Goal: Information Seeking & Learning: Learn about a topic

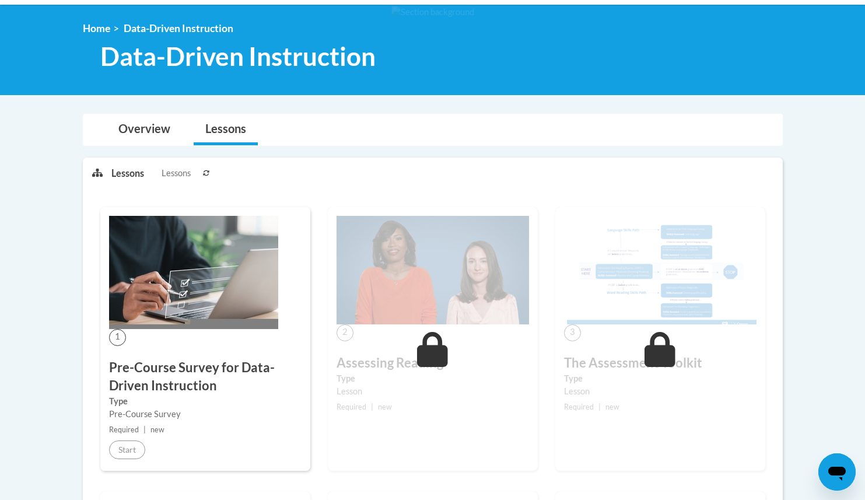
scroll to position [147, 0]
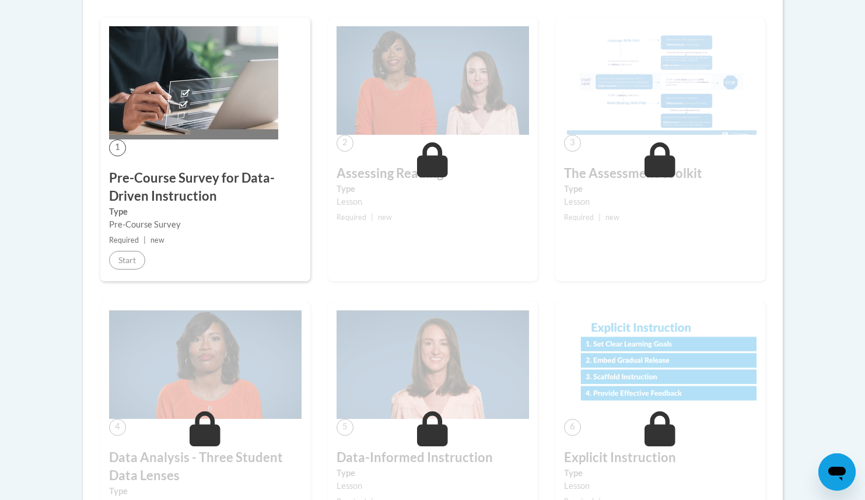
scroll to position [336, 0]
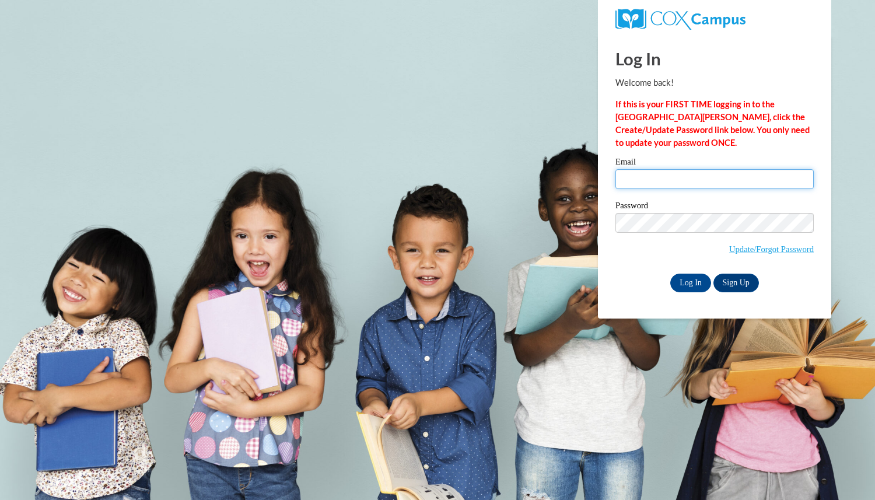
type input "nicole.burmesch@pwssd.k12.wi.us"
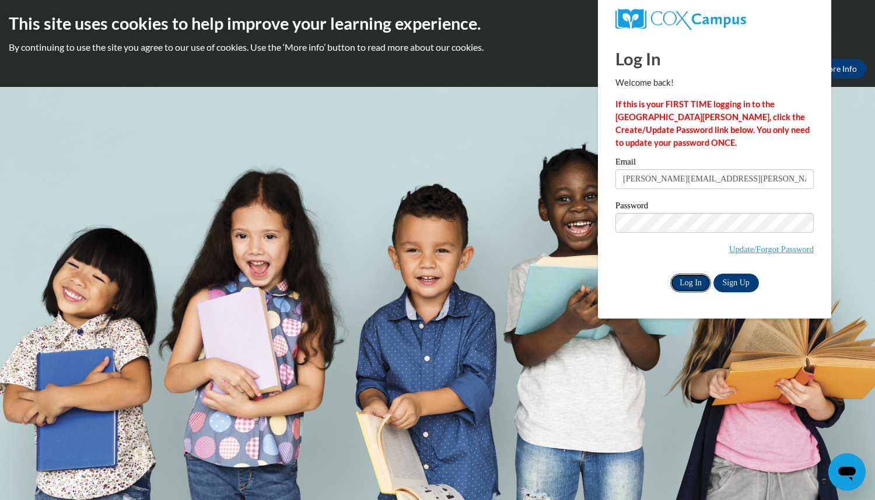
click at [693, 282] on input "Log In" at bounding box center [690, 283] width 41 height 19
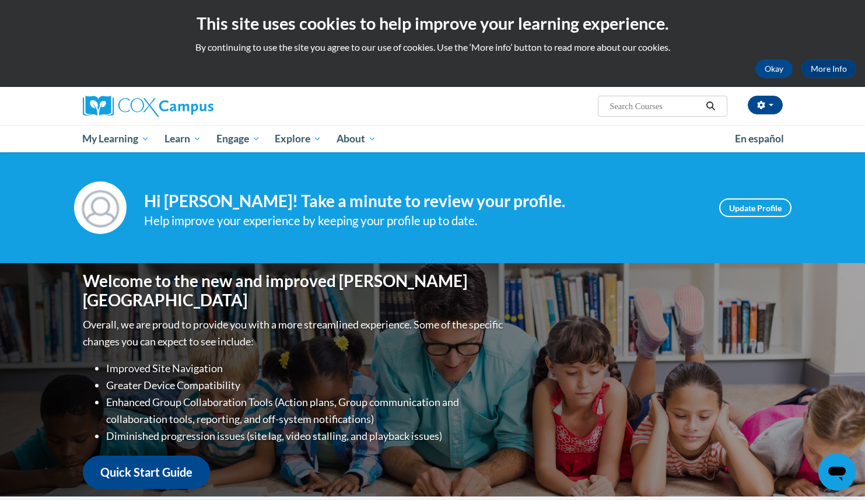
click at [612, 103] on input "Search..." at bounding box center [654, 106] width 93 height 14
type input "data"
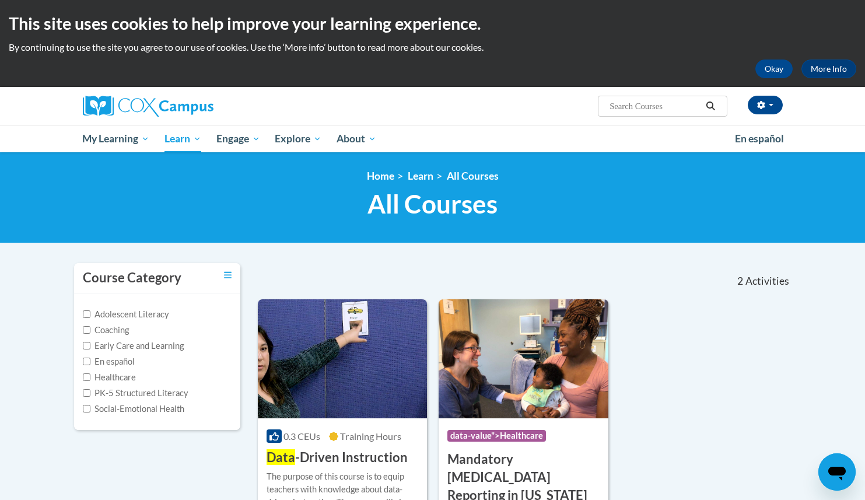
type input "data"
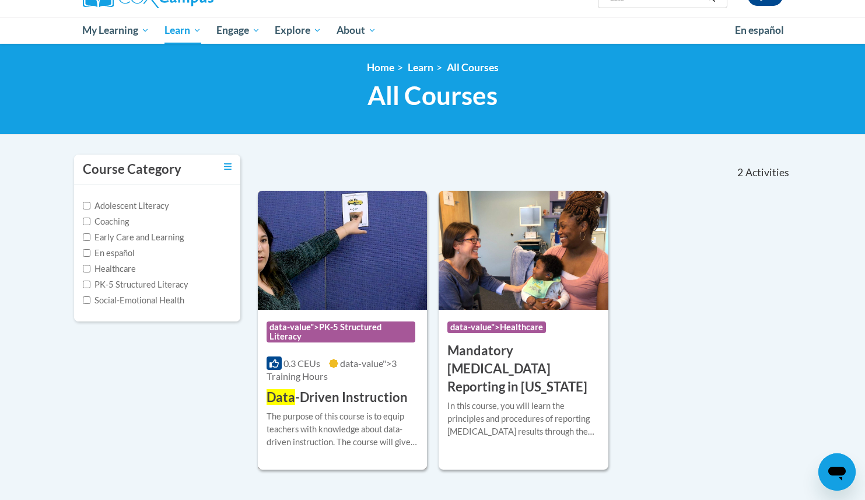
click at [338, 269] on img at bounding box center [343, 250] width 170 height 119
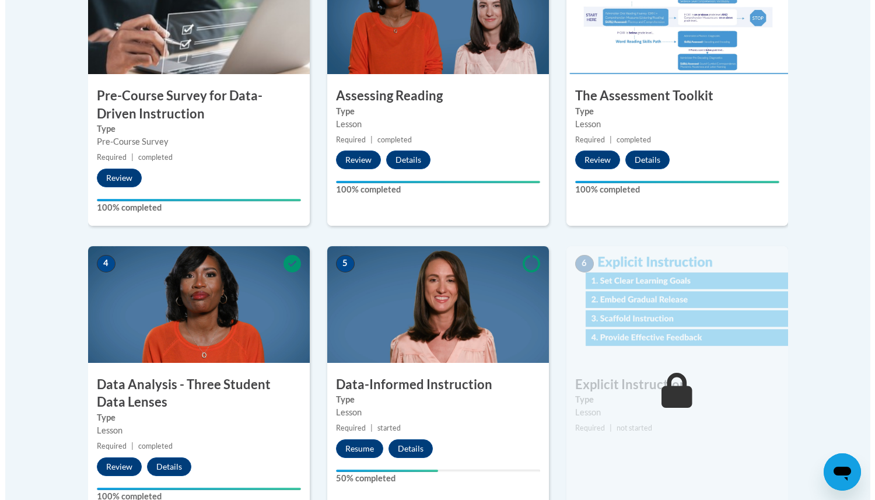
scroll to position [484, 0]
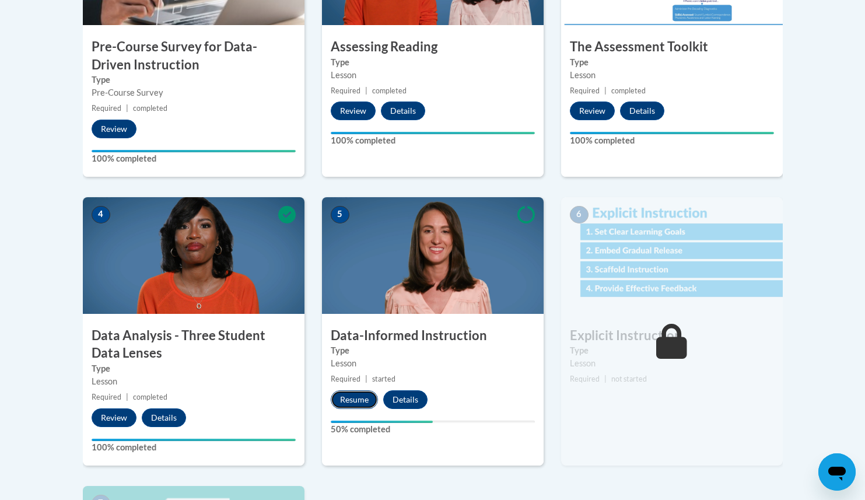
click at [357, 398] on button "Resume" at bounding box center [354, 399] width 47 height 19
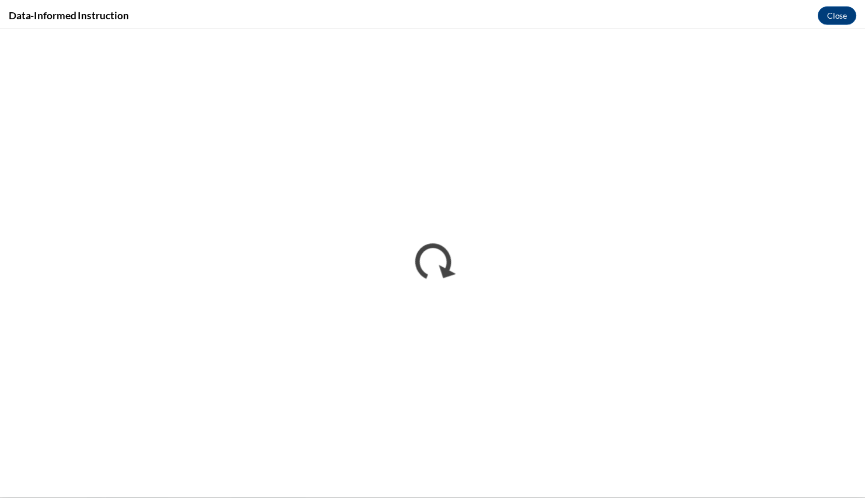
scroll to position [0, 0]
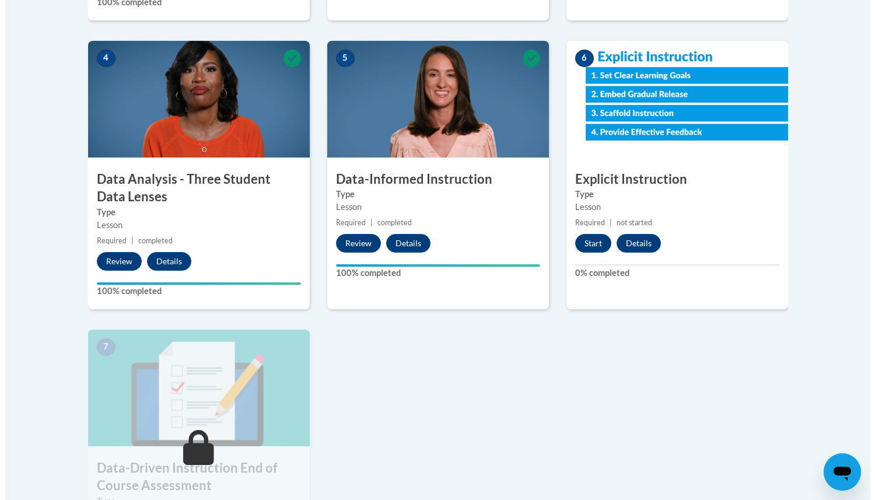
scroll to position [669, 0]
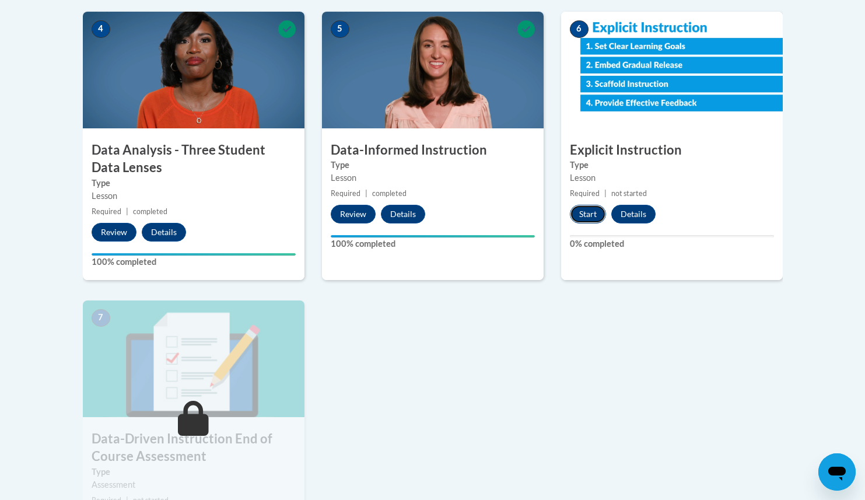
click at [584, 214] on button "Start" at bounding box center [588, 214] width 36 height 19
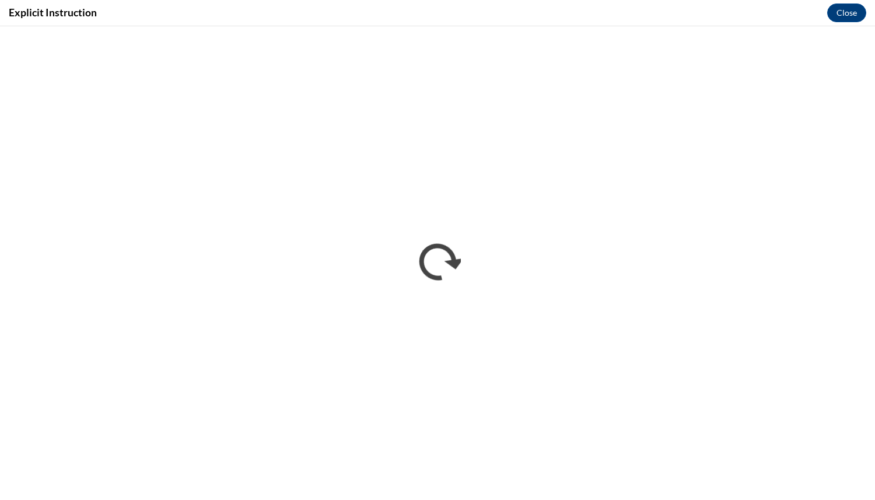
scroll to position [0, 0]
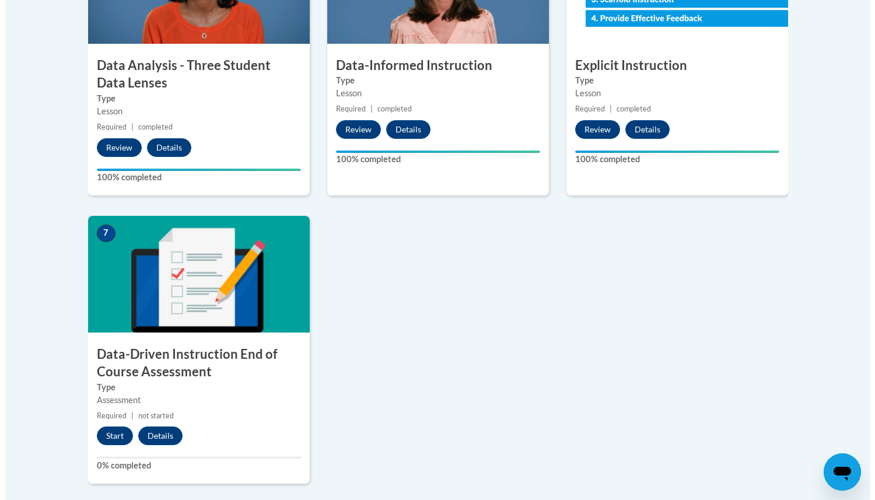
scroll to position [754, 0]
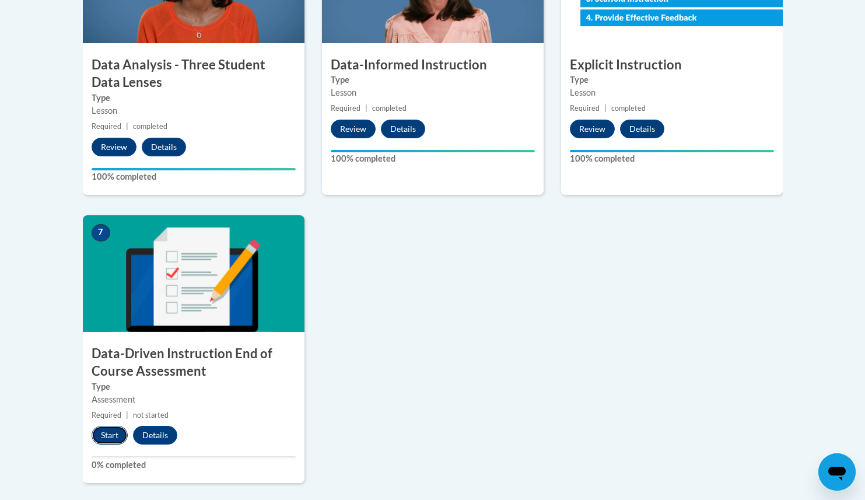
click at [108, 435] on button "Start" at bounding box center [110, 435] width 36 height 19
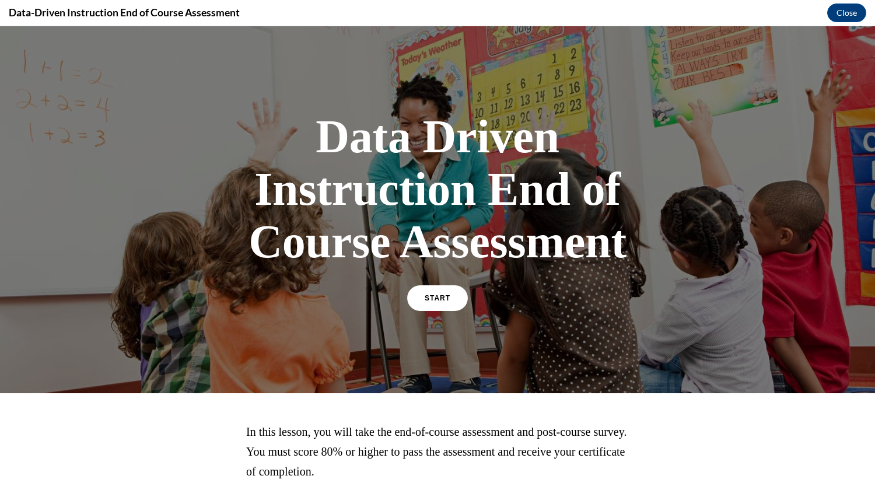
scroll to position [0, 0]
click at [449, 298] on link "START" at bounding box center [437, 298] width 64 height 27
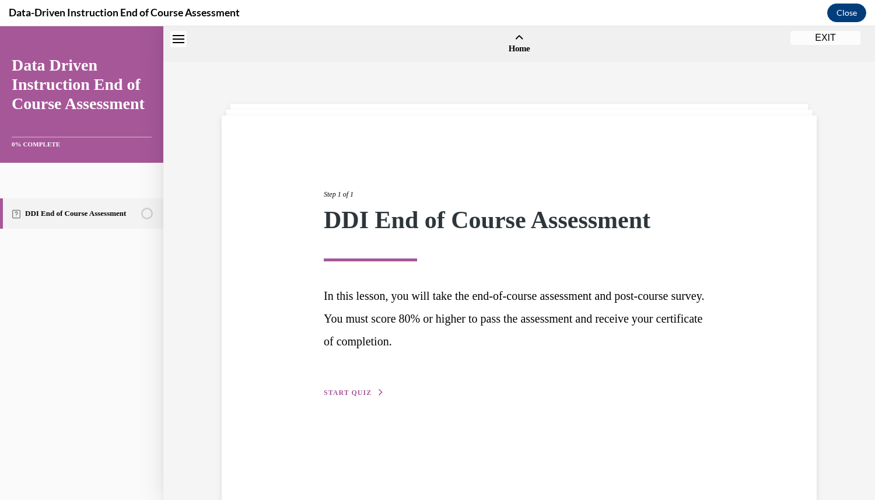
scroll to position [36, 0]
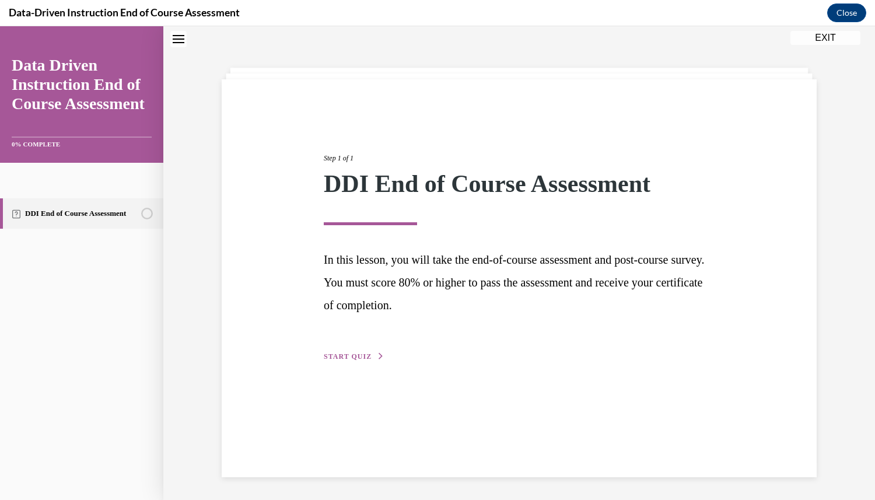
click at [352, 360] on span "START QUIZ" at bounding box center [348, 356] width 48 height 8
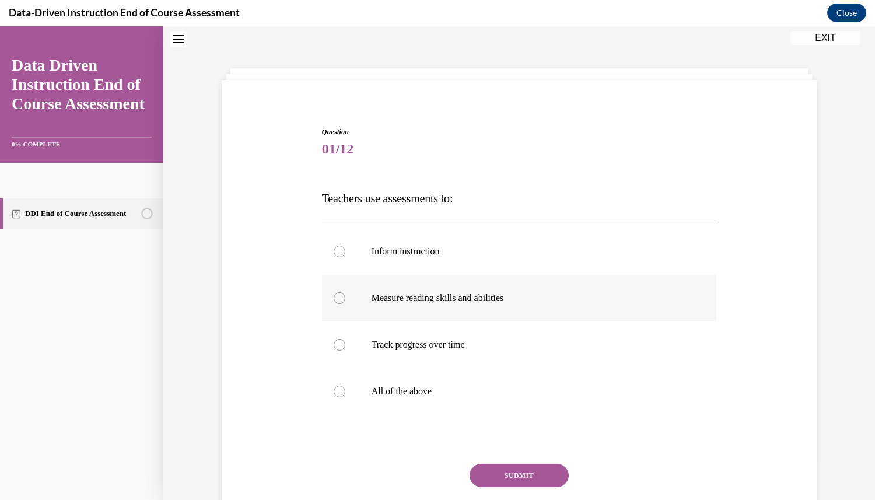
scroll to position [103, 0]
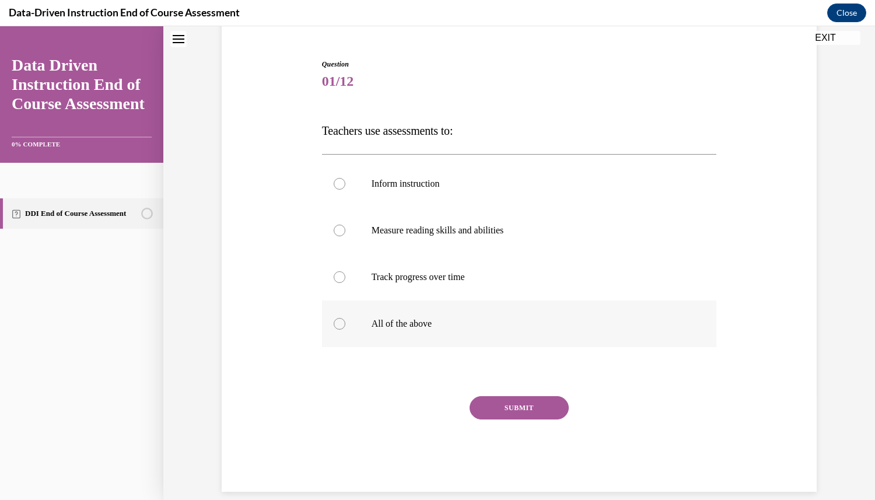
click at [337, 330] on div at bounding box center [340, 324] width 12 height 12
click at [337, 330] on input "All of the above" at bounding box center [340, 324] width 12 height 12
radio input "true"
click at [501, 419] on button "SUBMIT" at bounding box center [519, 407] width 99 height 23
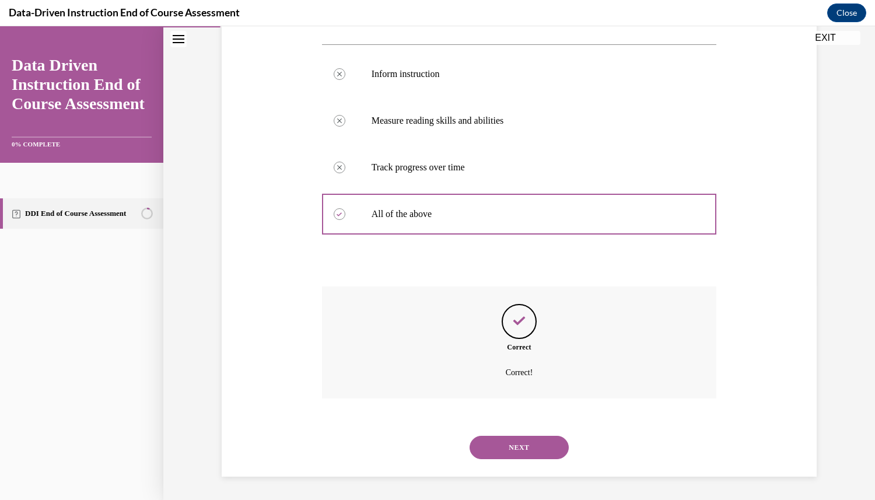
scroll to position [306, 0]
click at [518, 454] on button "NEXT" at bounding box center [519, 447] width 99 height 23
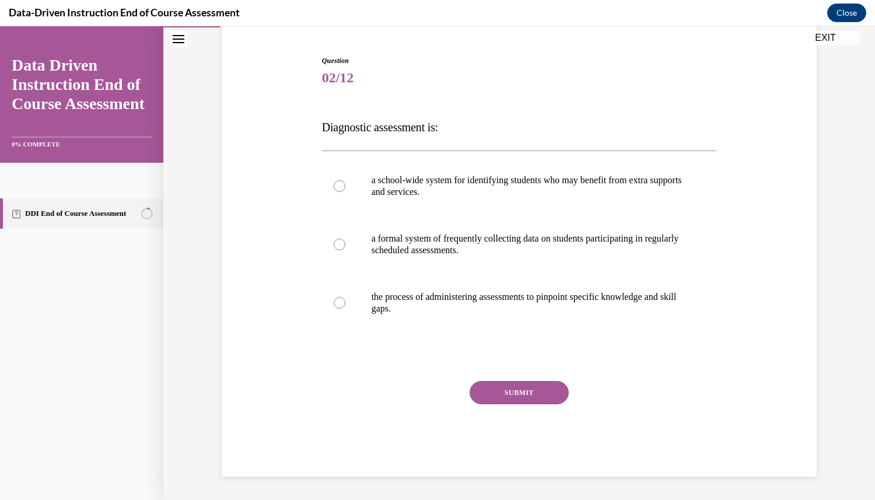
scroll to position [130, 0]
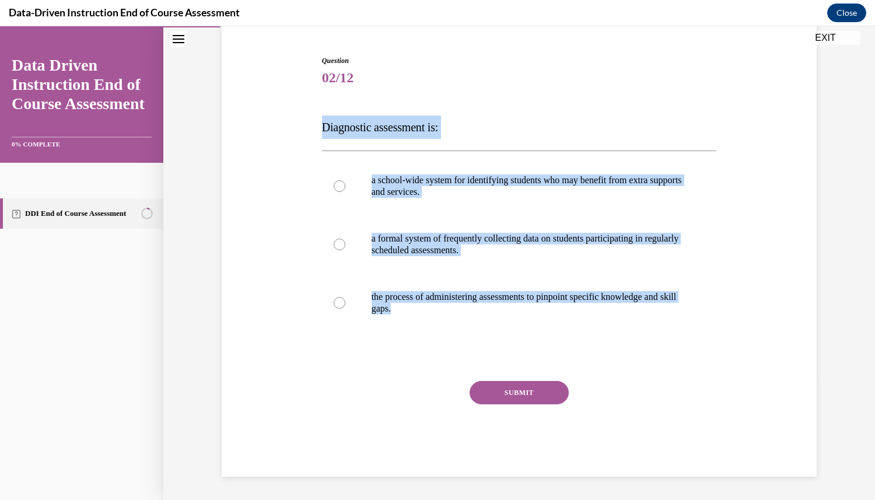
drag, startPoint x: 410, startPoint y: 335, endPoint x: 316, endPoint y: 108, distance: 246.3
click at [319, 108] on div "Question 02/12 Diagnostic assessment is: a school-wide system for identifying s…" at bounding box center [519, 257] width 401 height 439
copy div "Diagnostic assessment is: a school-wide system for identifying students who may…"
click at [302, 289] on div "Question 02/12 Diagnostic assessment is: a school-wide system for identifying s…" at bounding box center [519, 248] width 601 height 456
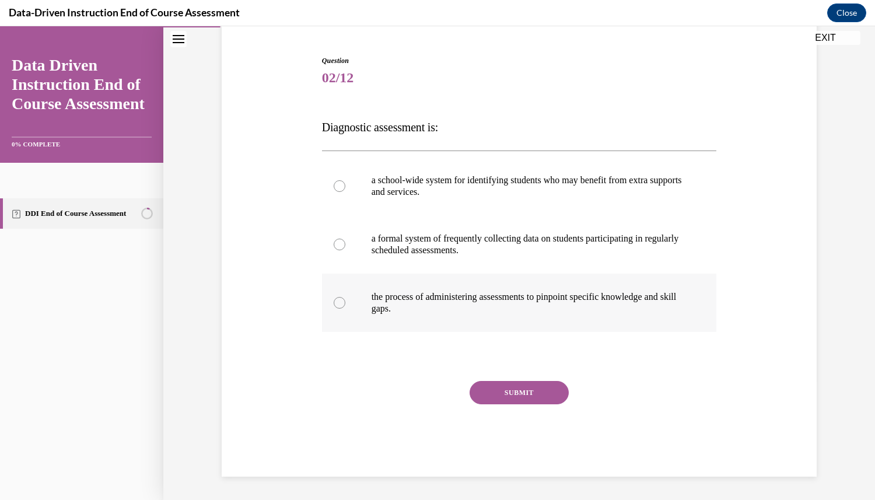
click at [341, 326] on label "the process of administering assessments to pinpoint specific knowledge and ski…" at bounding box center [519, 303] width 395 height 58
click at [341, 309] on input "the process of administering assessments to pinpoint specific knowledge and ski…" at bounding box center [340, 303] width 12 height 12
radio input "true"
click at [479, 404] on button "SUBMIT" at bounding box center [519, 392] width 99 height 23
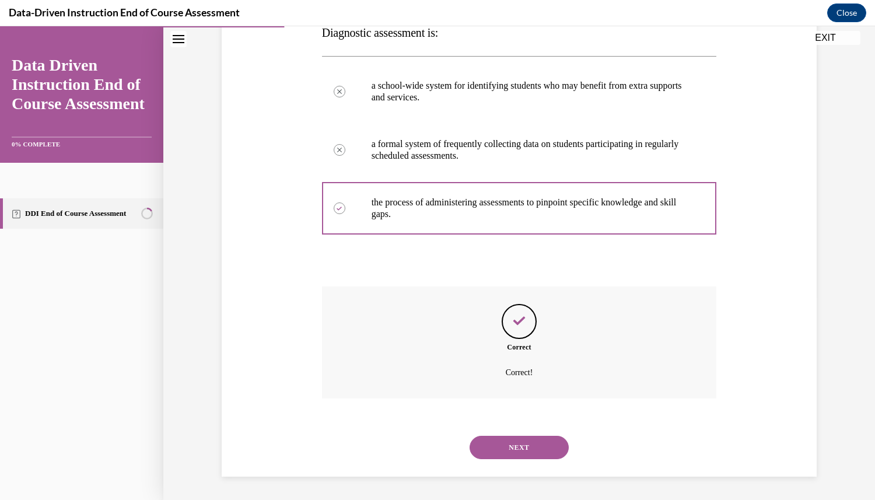
scroll to position [276, 0]
click at [508, 453] on button "NEXT" at bounding box center [519, 447] width 99 height 23
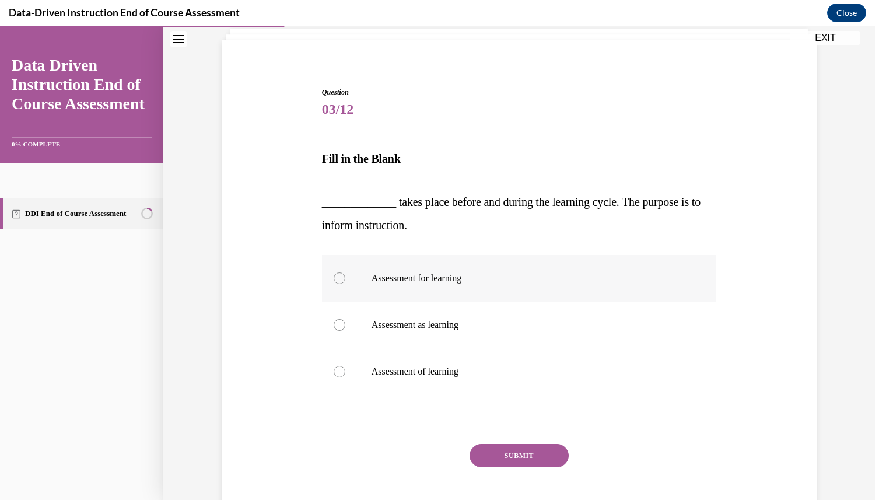
scroll to position [129, 0]
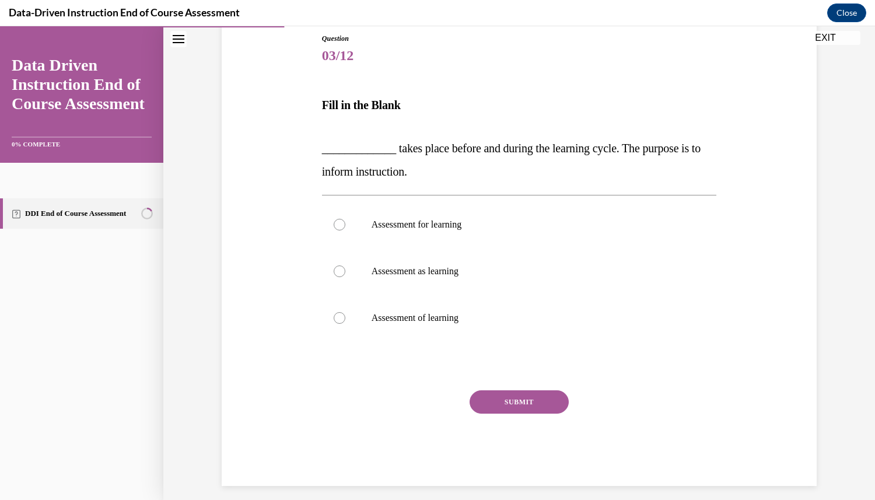
drag, startPoint x: 481, startPoint y: 376, endPoint x: 300, endPoint y: 145, distance: 293.3
click at [300, 145] on div "Question 03/12 Fill in the Blank _____________ takes place before and during th…" at bounding box center [519, 242] width 601 height 488
copy div "_____________ takes place before and during the learning cycle. The purpose is …"
click at [500, 248] on label "Assessment for learning" at bounding box center [519, 224] width 395 height 47
click at [345, 230] on input "Assessment for learning" at bounding box center [340, 225] width 12 height 12
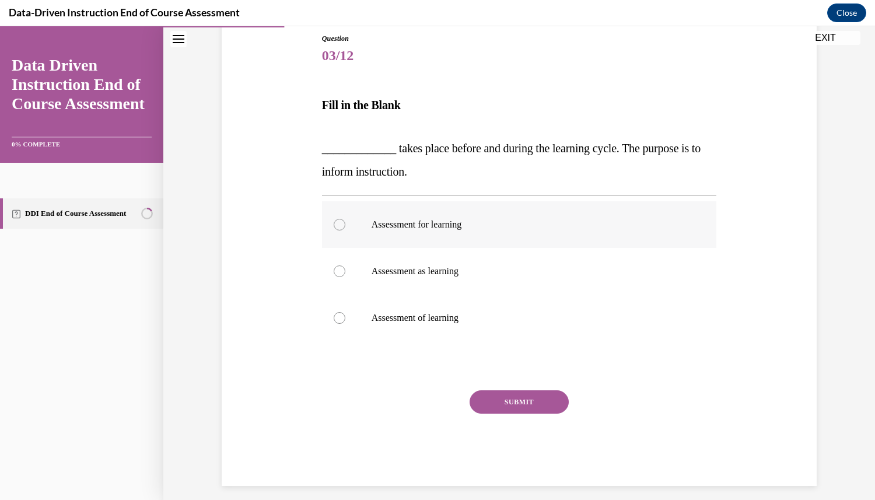
radio input "true"
click at [486, 414] on button "SUBMIT" at bounding box center [519, 401] width 99 height 23
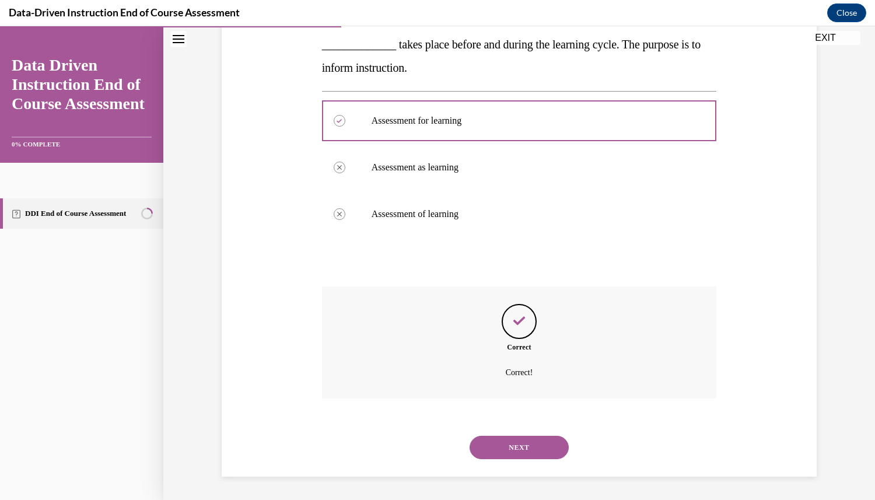
scroll to position [317, 0]
click at [514, 449] on button "NEXT" at bounding box center [519, 447] width 99 height 23
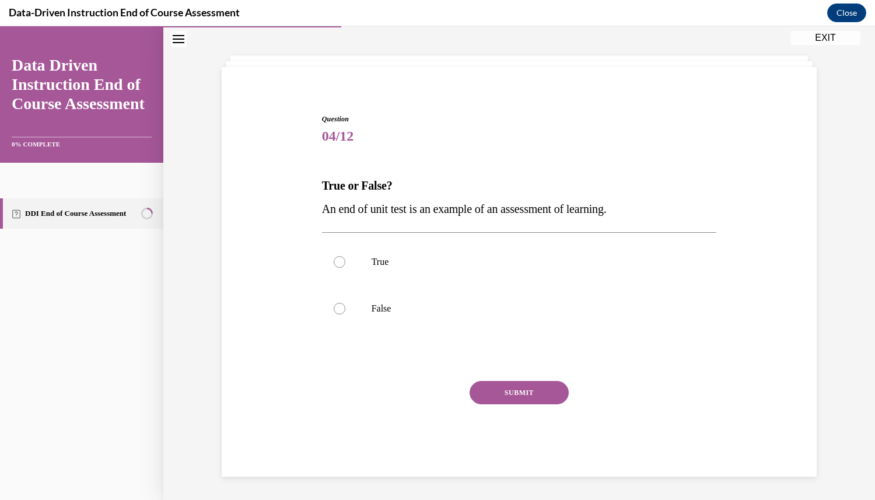
scroll to position [36, 0]
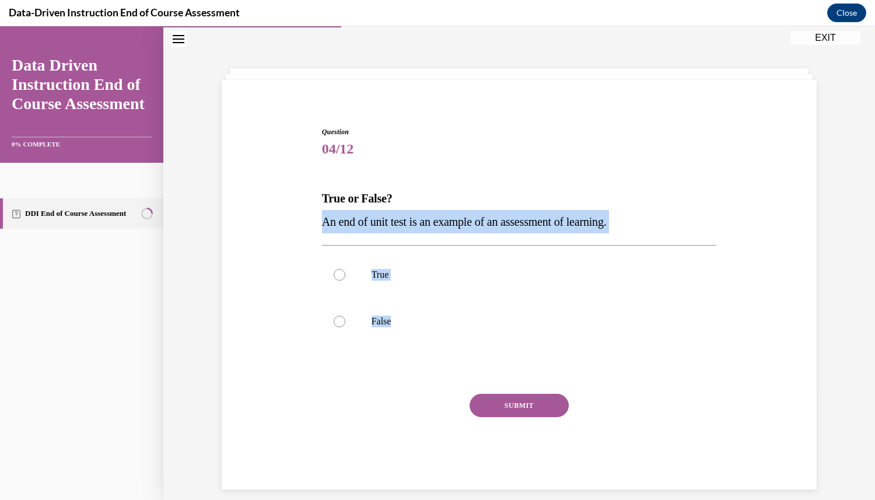
drag, startPoint x: 433, startPoint y: 365, endPoint x: 311, endPoint y: 229, distance: 182.9
click at [311, 229] on div "Question 04/12 True or False? An end of unit test is an example of an assessmen…" at bounding box center [519, 291] width 601 height 398
click at [653, 224] on p "An end of unit test is an example of an assessment of learning." at bounding box center [519, 221] width 395 height 23
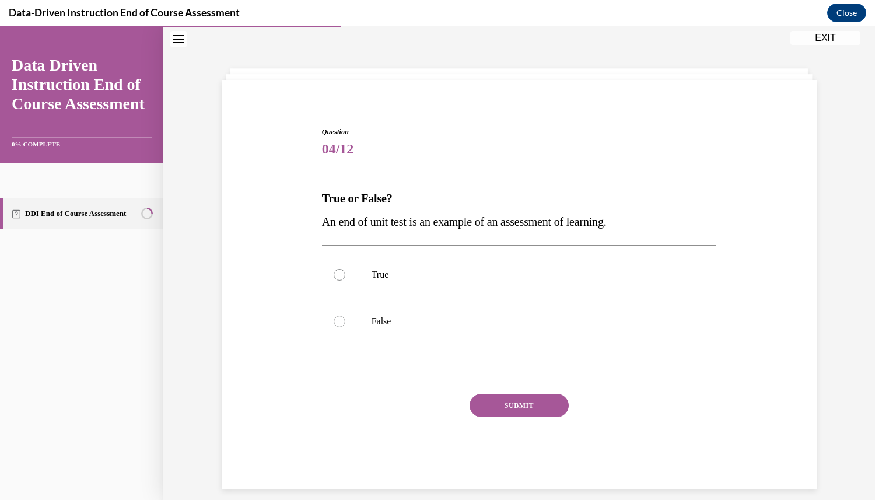
drag, startPoint x: 641, startPoint y: 233, endPoint x: 290, endPoint y: 189, distance: 353.8
click at [290, 189] on div "Question 04/12 True or False? An end of unit test is an example of an assessmen…" at bounding box center [519, 291] width 601 height 398
copy div "True or False? An end of unit test is an example of an assessment of learning."
click at [337, 281] on div at bounding box center [340, 275] width 12 height 12
click at [337, 281] on input "True" at bounding box center [340, 275] width 12 height 12
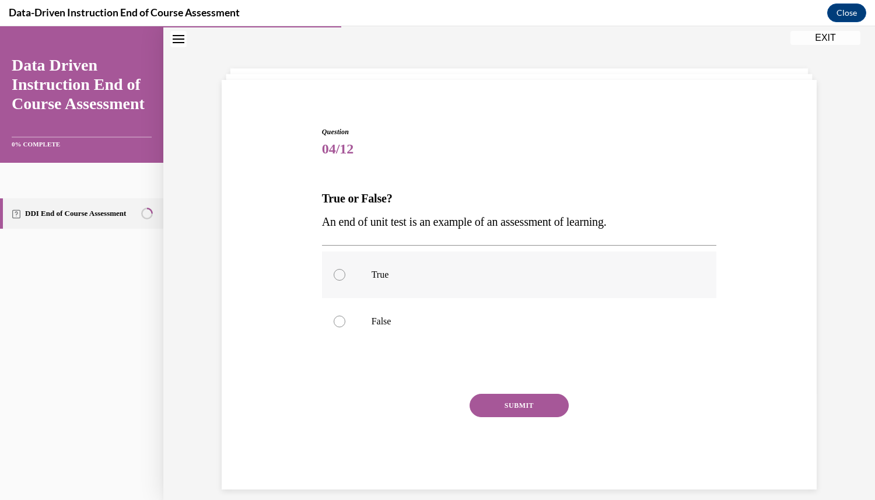
radio input "true"
click at [484, 417] on button "SUBMIT" at bounding box center [519, 405] width 99 height 23
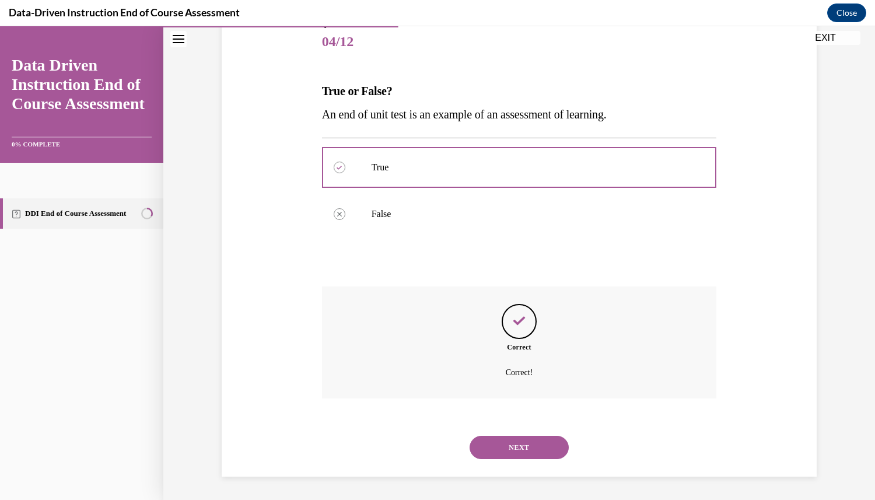
scroll to position [209, 0]
click at [484, 447] on button "NEXT" at bounding box center [519, 447] width 99 height 23
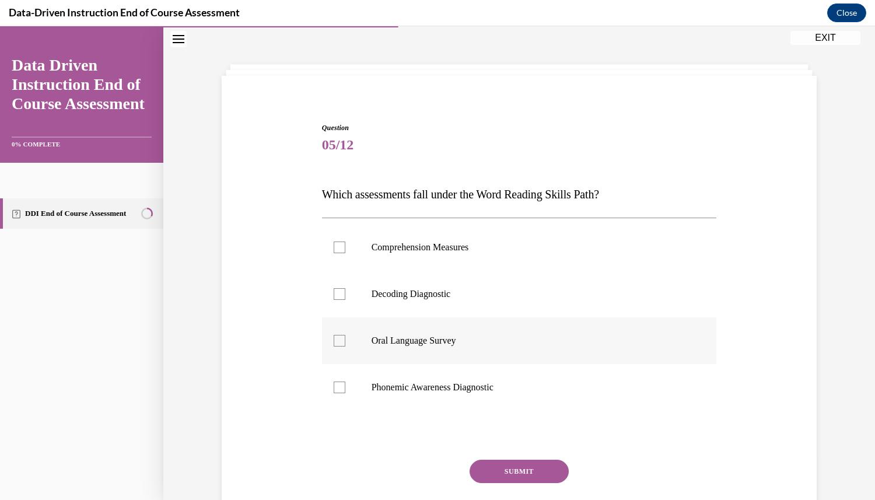
scroll to position [142, 0]
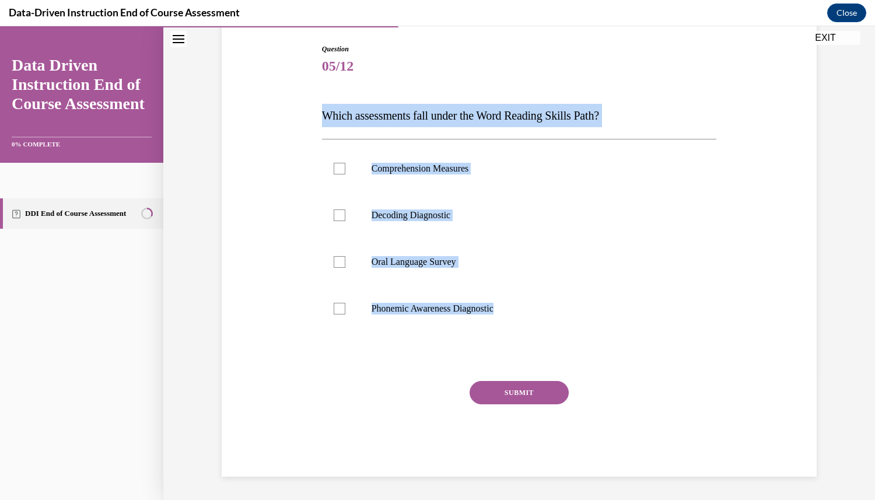
drag, startPoint x: 579, startPoint y: 365, endPoint x: 313, endPoint y: 86, distance: 385.7
click at [313, 86] on div "Question 05/12 Which assessments fall under the Word Reading Skills Path? Compr…" at bounding box center [519, 243] width 601 height 468
copy div "Which assessments fall under the Word Reading Skills Path? Comprehension Measur…"
click at [756, 296] on div "Question 05/12 Which assessments fall under the Word Reading Skills Path? Compr…" at bounding box center [519, 243] width 601 height 468
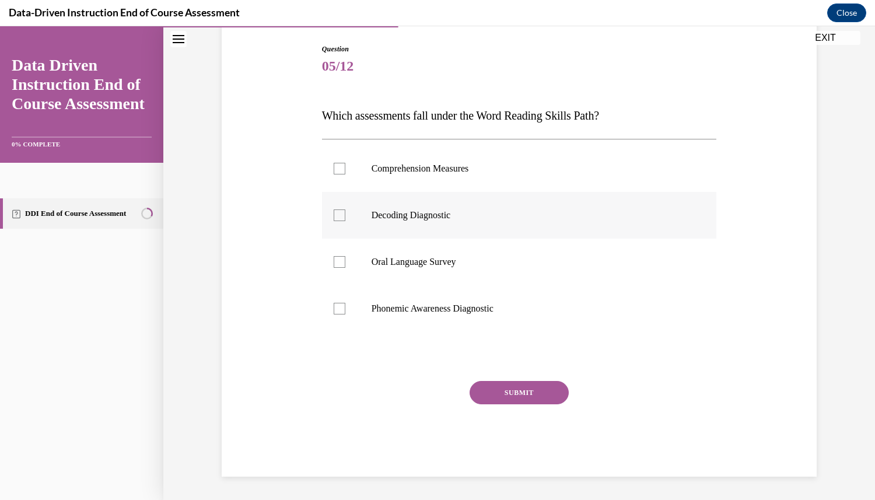
click at [345, 221] on div at bounding box center [340, 215] width 12 height 12
click at [345, 221] on input "Decoding Diagnostic" at bounding box center [340, 215] width 12 height 12
checkbox input "true"
click at [345, 314] on div at bounding box center [340, 309] width 12 height 12
click at [345, 314] on input "Phonemic Awareness Diagnostic" at bounding box center [340, 309] width 12 height 12
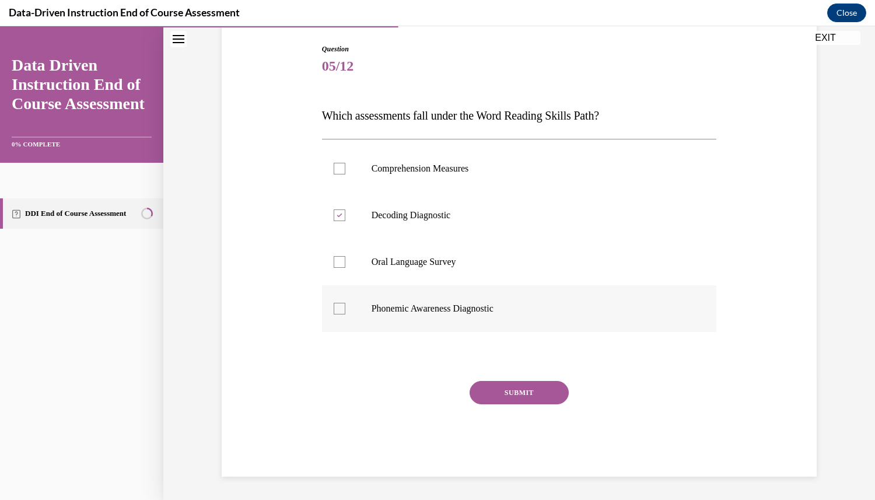
checkbox input "true"
click at [512, 404] on button "SUBMIT" at bounding box center [519, 392] width 99 height 23
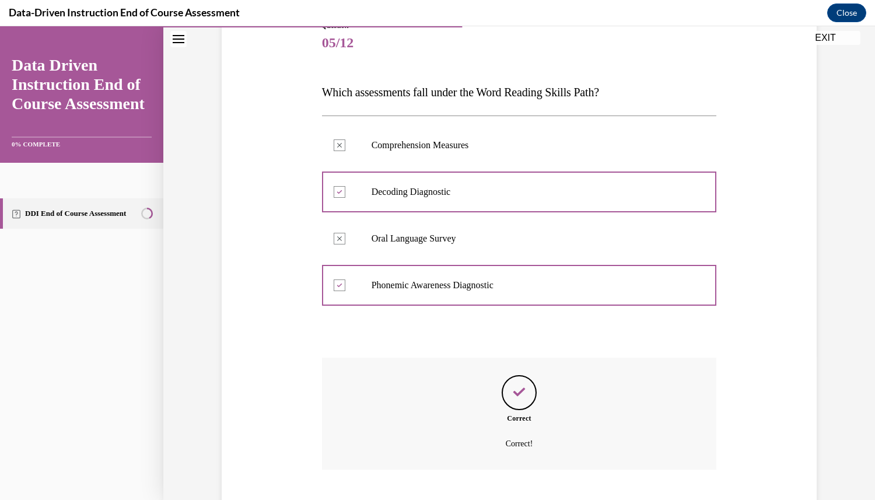
scroll to position [325, 0]
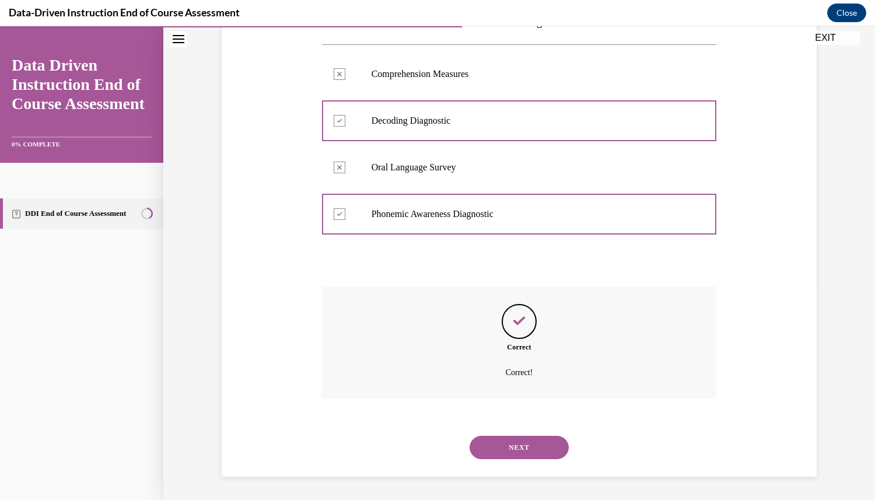
click at [512, 443] on button "NEXT" at bounding box center [519, 447] width 99 height 23
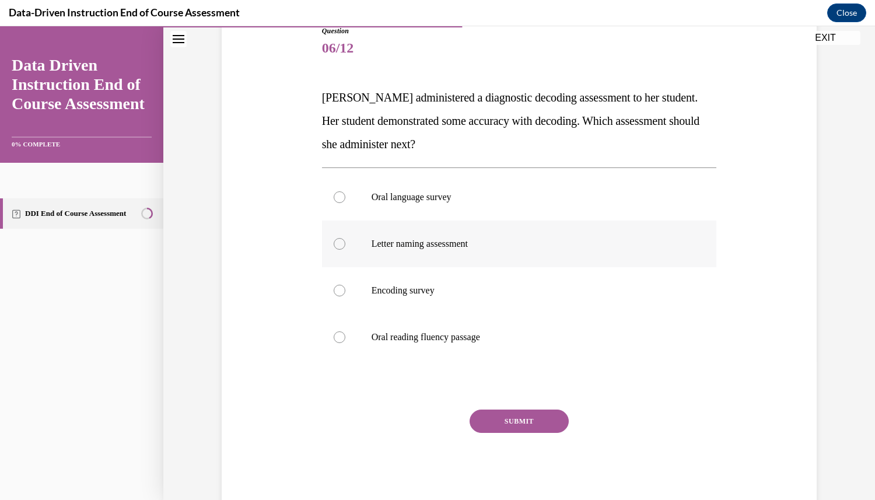
scroll to position [177, 0]
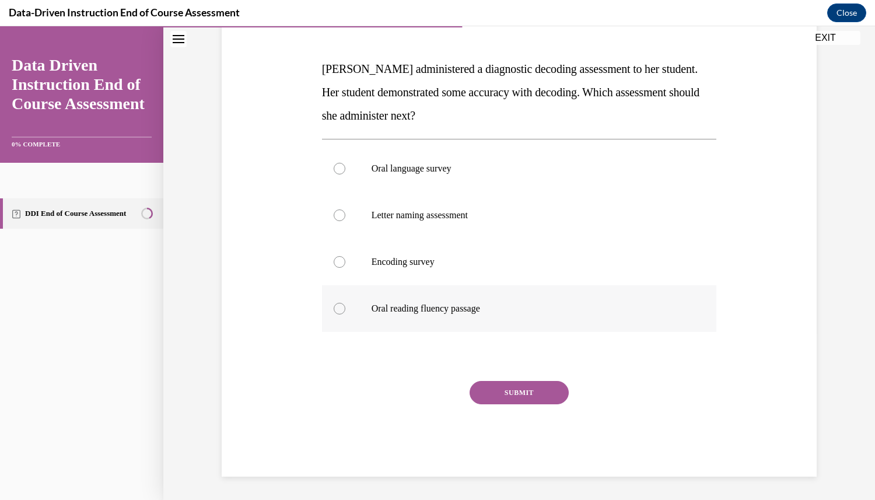
click at [338, 314] on div at bounding box center [340, 309] width 12 height 12
click at [338, 314] on input "Oral reading fluency passage" at bounding box center [340, 309] width 12 height 12
radio input "true"
click at [507, 404] on button "SUBMIT" at bounding box center [519, 392] width 99 height 23
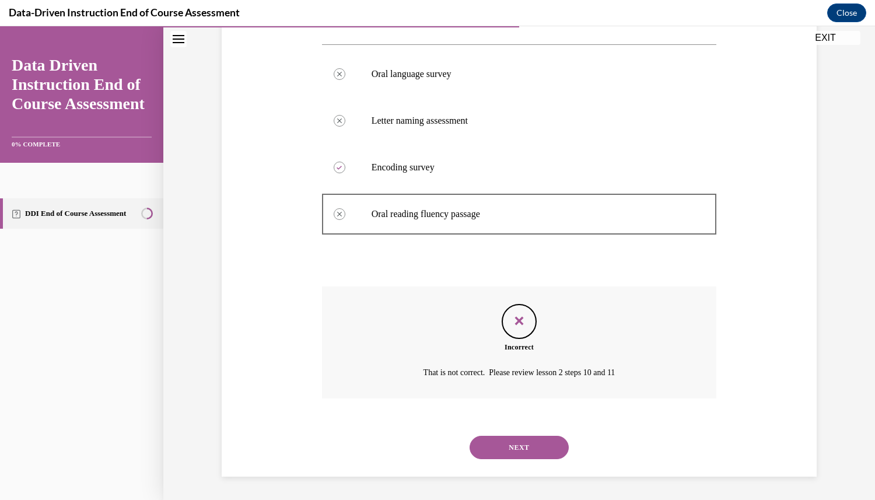
scroll to position [353, 0]
click at [521, 447] on button "NEXT" at bounding box center [519, 447] width 99 height 23
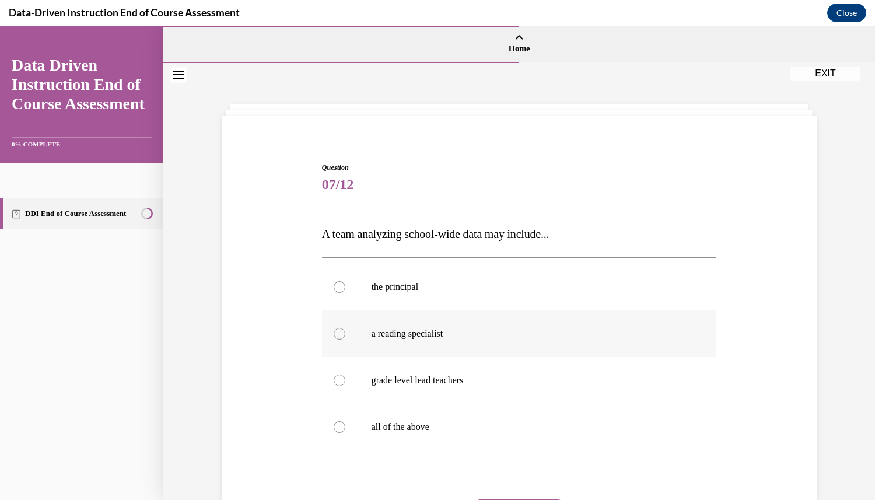
scroll to position [161, 0]
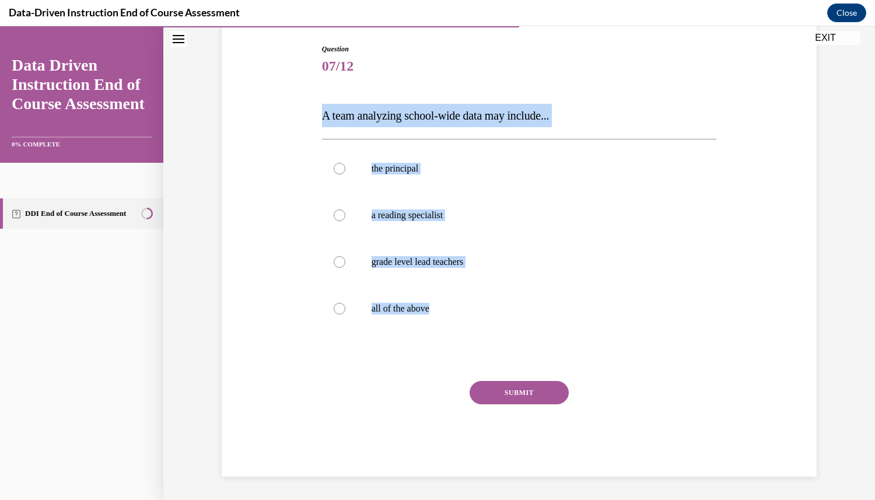
drag, startPoint x: 467, startPoint y: 346, endPoint x: 306, endPoint y: 69, distance: 319.9
click at [306, 69] on div "Question 07/12 A team analyzing school-wide data may include... the principal a…" at bounding box center [519, 243] width 601 height 468
click at [334, 314] on div at bounding box center [340, 309] width 12 height 12
click at [334, 314] on input "all of the above" at bounding box center [340, 309] width 12 height 12
radio input "true"
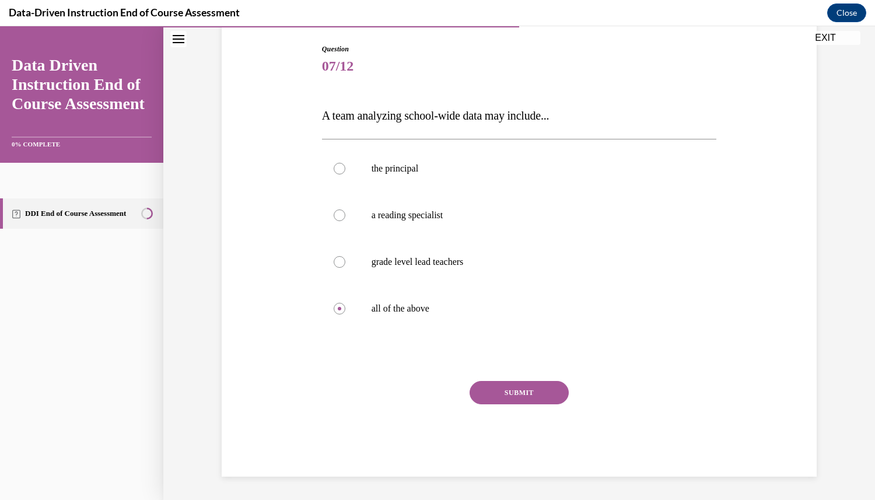
click at [477, 404] on button "SUBMIT" at bounding box center [519, 392] width 99 height 23
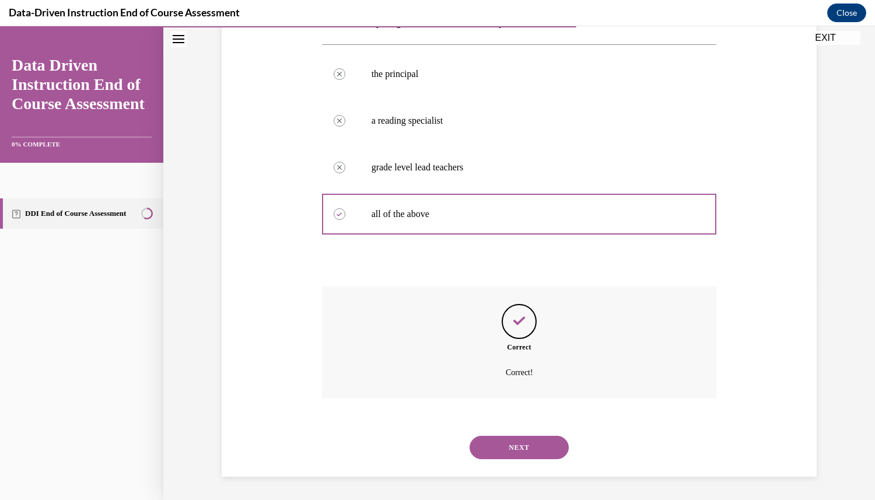
scroll to position [306, 0]
click at [506, 442] on button "NEXT" at bounding box center [519, 447] width 99 height 23
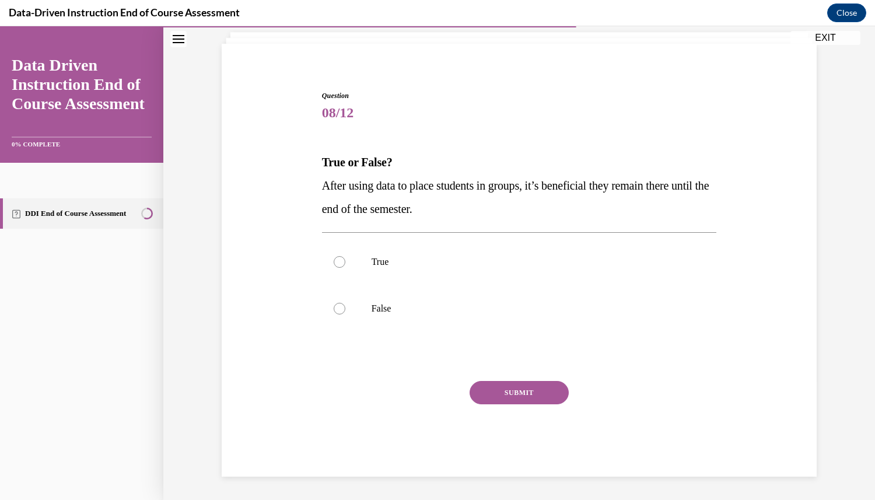
scroll to position [36, 0]
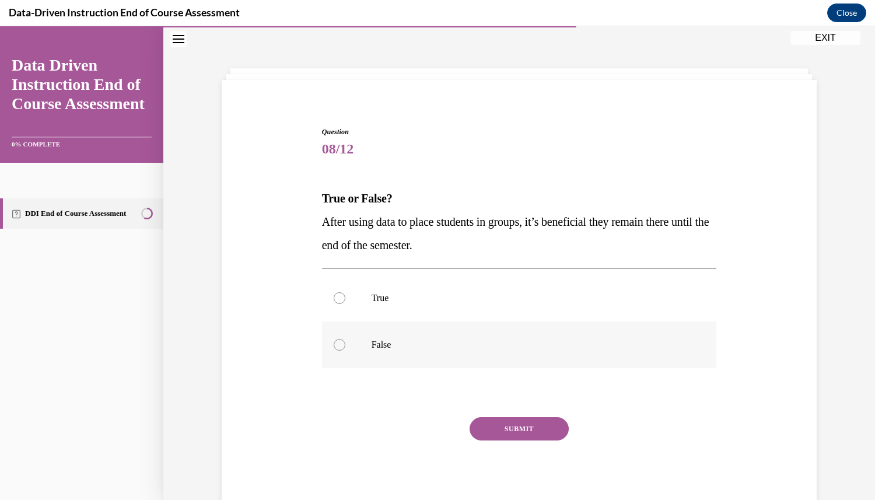
click at [337, 351] on div at bounding box center [340, 345] width 12 height 12
click at [337, 351] on input "False" at bounding box center [340, 345] width 12 height 12
radio input "true"
click at [476, 440] on button "SUBMIT" at bounding box center [519, 428] width 99 height 23
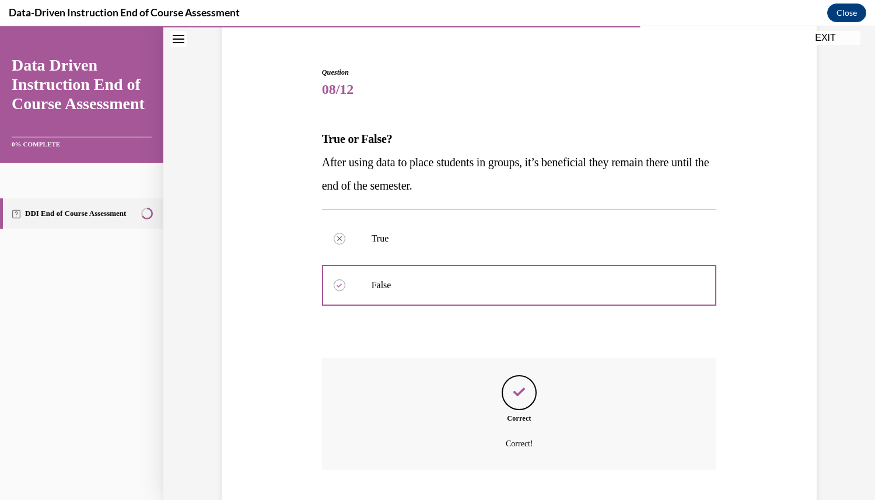
scroll to position [232, 0]
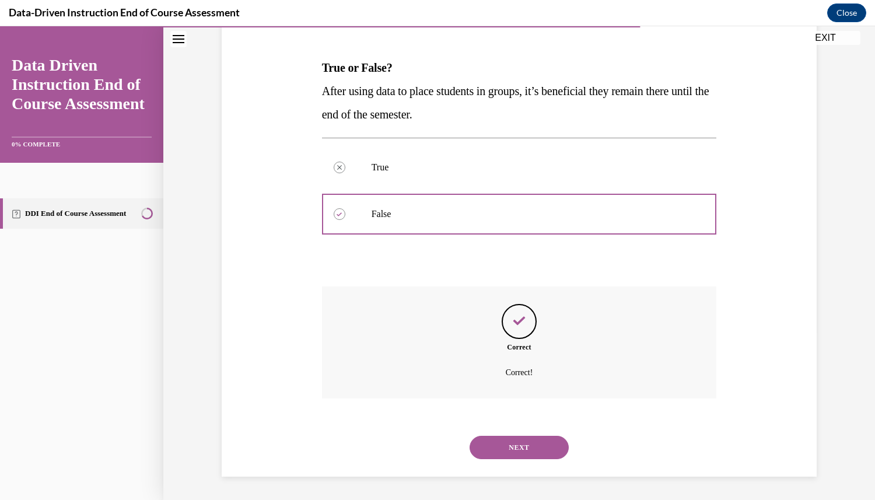
click at [525, 450] on button "NEXT" at bounding box center [519, 447] width 99 height 23
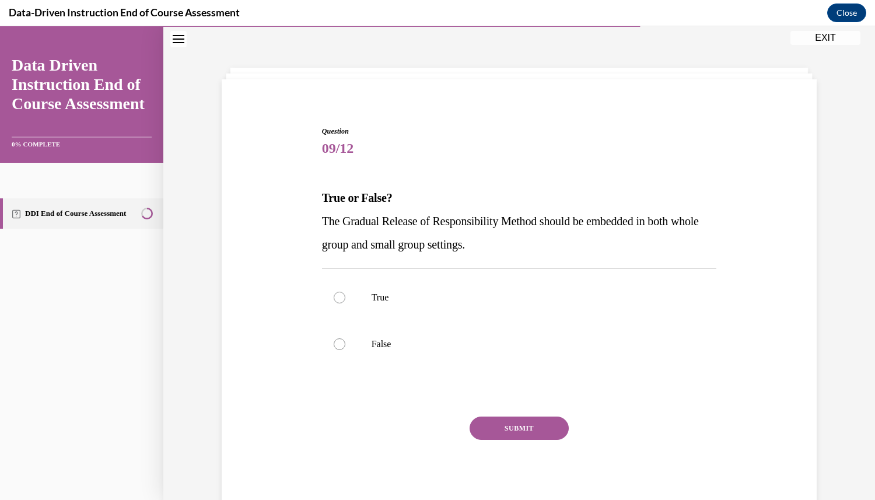
scroll to position [36, 0]
click at [334, 304] on div at bounding box center [340, 298] width 12 height 12
click at [334, 304] on input "True" at bounding box center [340, 298] width 12 height 12
radio input "true"
click at [481, 440] on button "SUBMIT" at bounding box center [519, 428] width 99 height 23
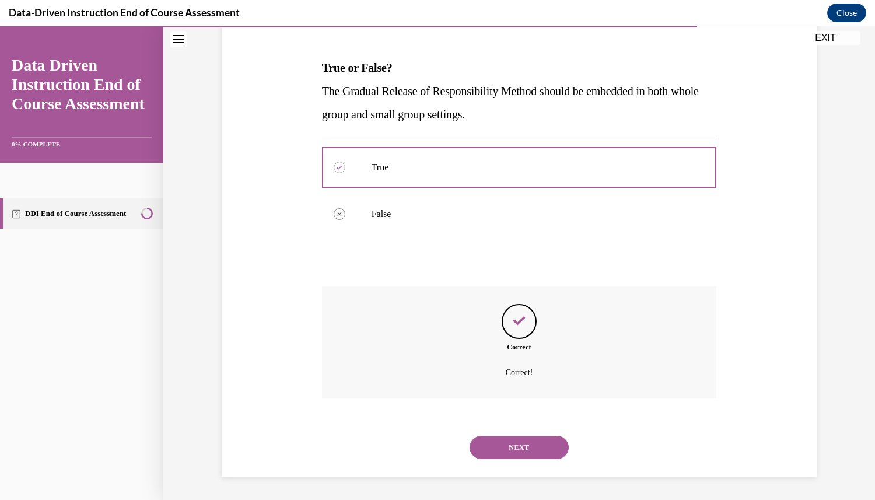
scroll to position [232, 0]
click at [513, 452] on button "NEXT" at bounding box center [519, 447] width 99 height 23
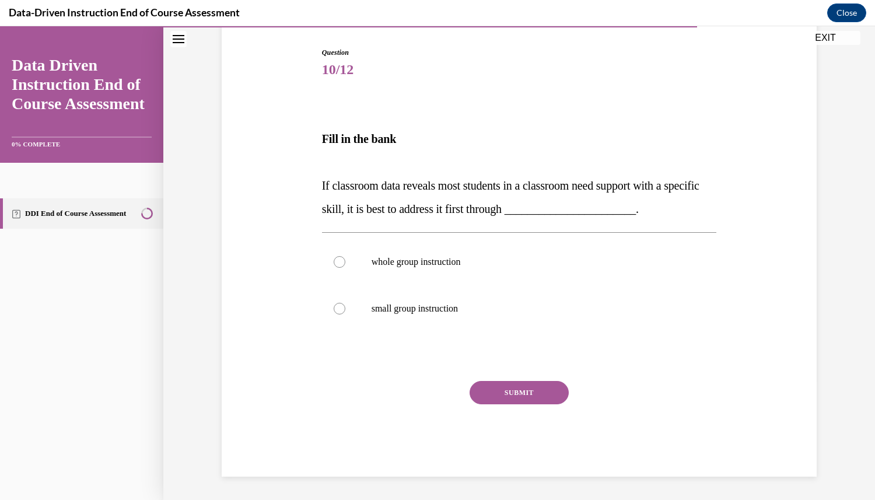
scroll to position [130, 0]
click at [412, 260] on p "whole group instruction" at bounding box center [530, 262] width 316 height 12
click at [345, 260] on input "whole group instruction" at bounding box center [340, 262] width 12 height 12
radio input "true"
click at [488, 404] on button "SUBMIT" at bounding box center [519, 392] width 99 height 23
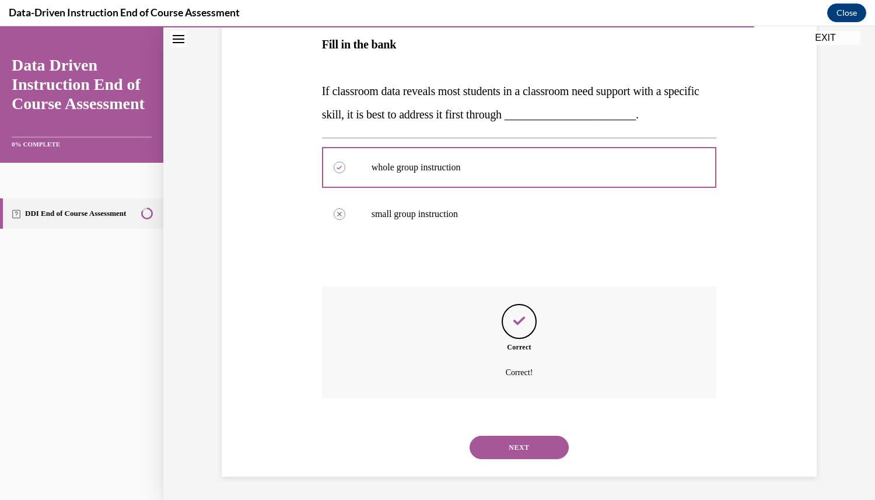
scroll to position [265, 0]
click at [498, 450] on button "NEXT" at bounding box center [519, 447] width 99 height 23
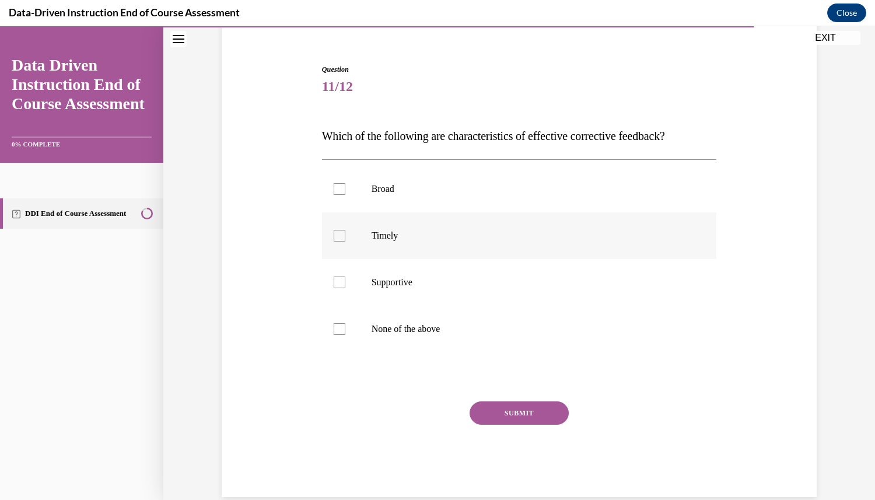
scroll to position [99, 0]
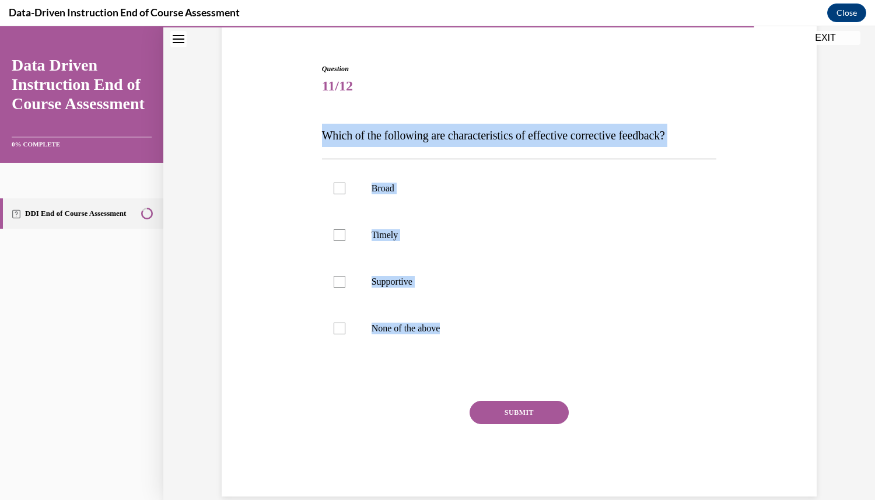
drag, startPoint x: 493, startPoint y: 401, endPoint x: 317, endPoint y: 127, distance: 325.5
click at [322, 127] on div "Question 11/12 Which of the following are characteristics of effective correcti…" at bounding box center [519, 280] width 395 height 433
copy div "Which of the following are characteristics of effective corrective feedback? Br…"
click at [492, 212] on label "Broad" at bounding box center [519, 188] width 395 height 47
click at [345, 194] on input "Broad" at bounding box center [340, 189] width 12 height 12
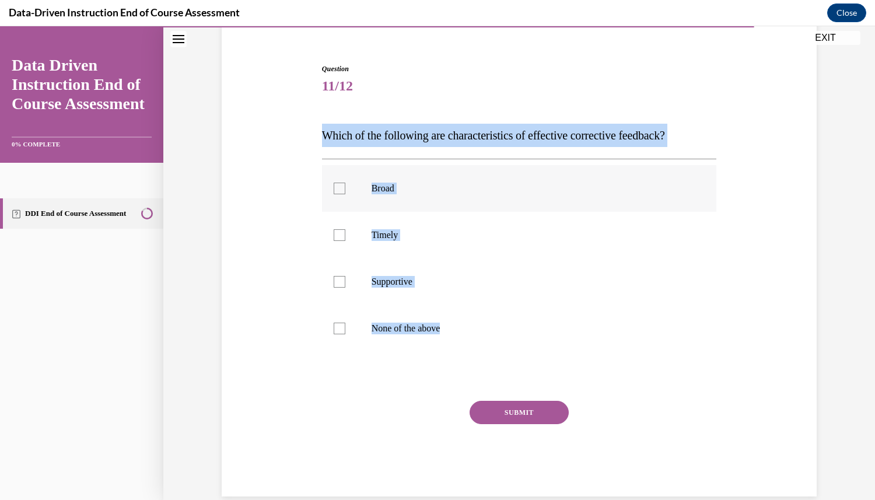
checkbox input "true"
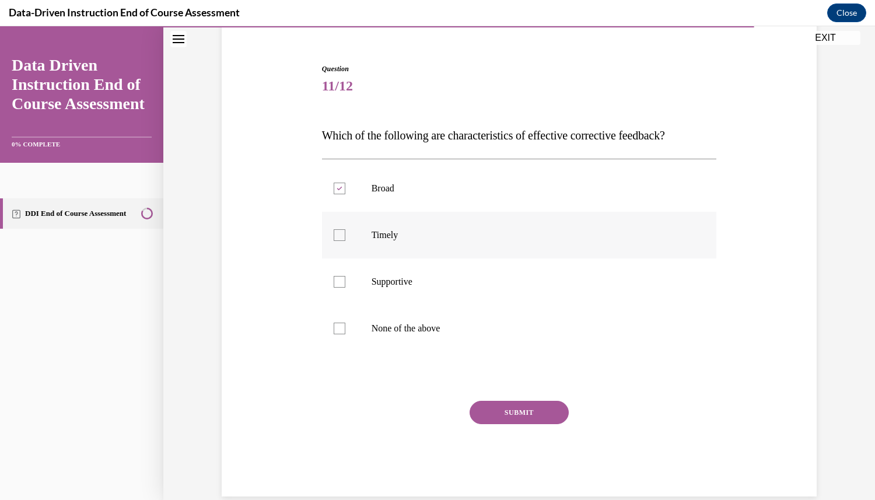
click at [345, 241] on div at bounding box center [340, 235] width 12 height 12
click at [345, 241] on input "Timely" at bounding box center [340, 235] width 12 height 12
checkbox input "true"
click at [345, 194] on div at bounding box center [340, 189] width 12 height 12
click at [345, 194] on input "Broad" at bounding box center [340, 189] width 12 height 12
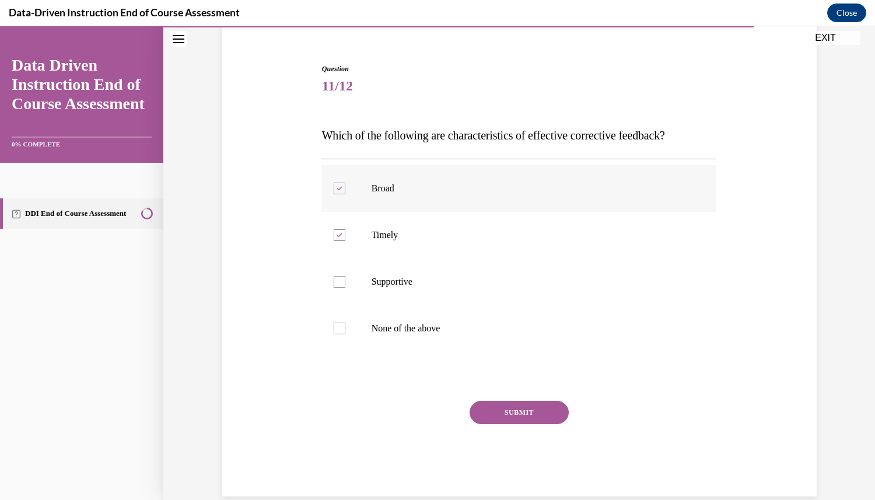
checkbox input "false"
click at [345, 288] on div at bounding box center [340, 282] width 12 height 12
click at [345, 288] on input "Supportive" at bounding box center [340, 282] width 12 height 12
checkbox input "true"
click at [827, 424] on div "Question 11/12 Which of the following are characteristics of effective correcti…" at bounding box center [519, 241] width 712 height 555
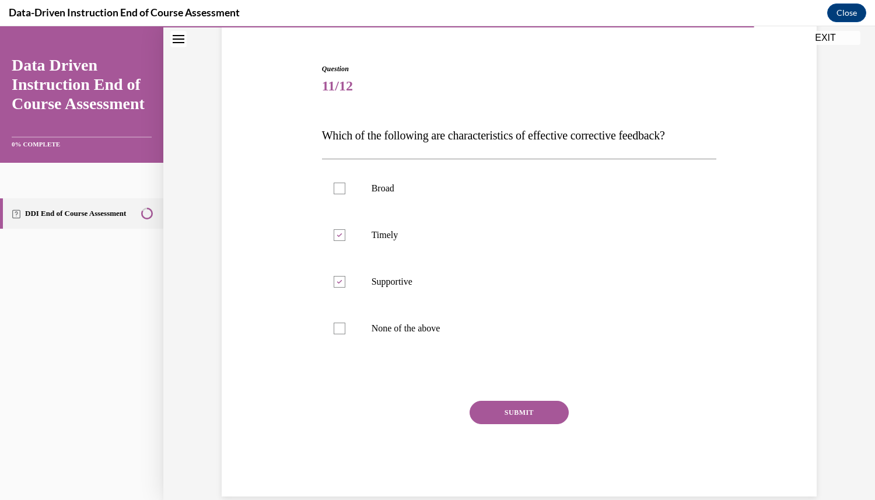
scroll to position [173, 0]
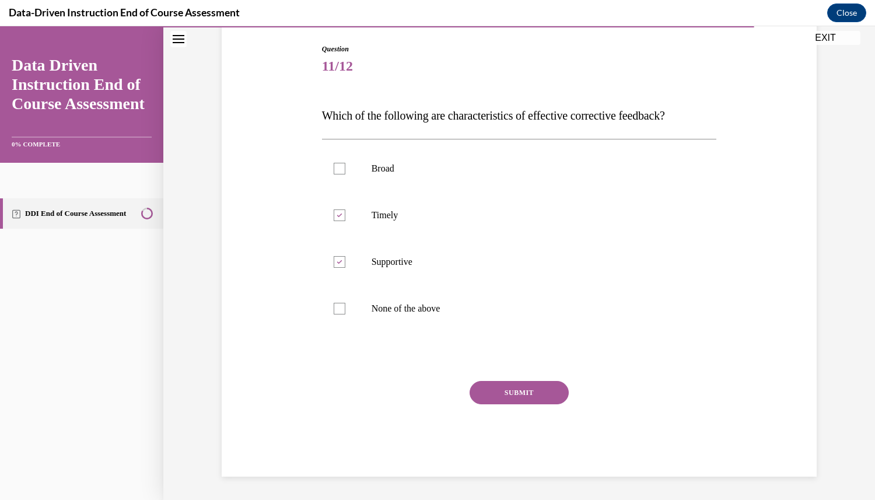
click at [518, 404] on button "SUBMIT" at bounding box center [519, 392] width 99 height 23
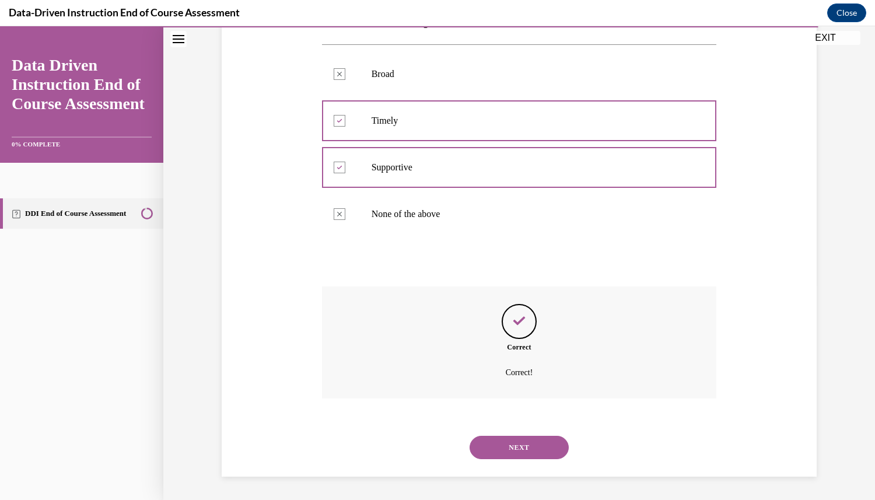
scroll to position [325, 0]
click at [513, 447] on button "NEXT" at bounding box center [519, 447] width 99 height 23
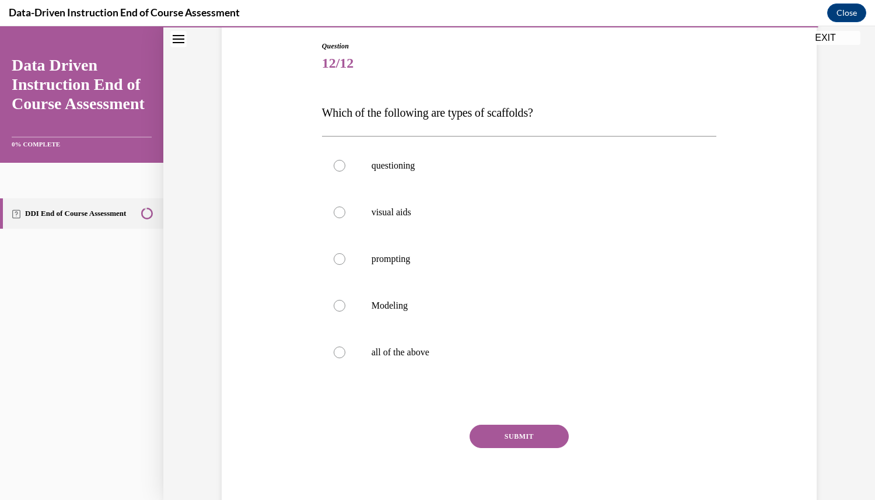
scroll to position [150, 0]
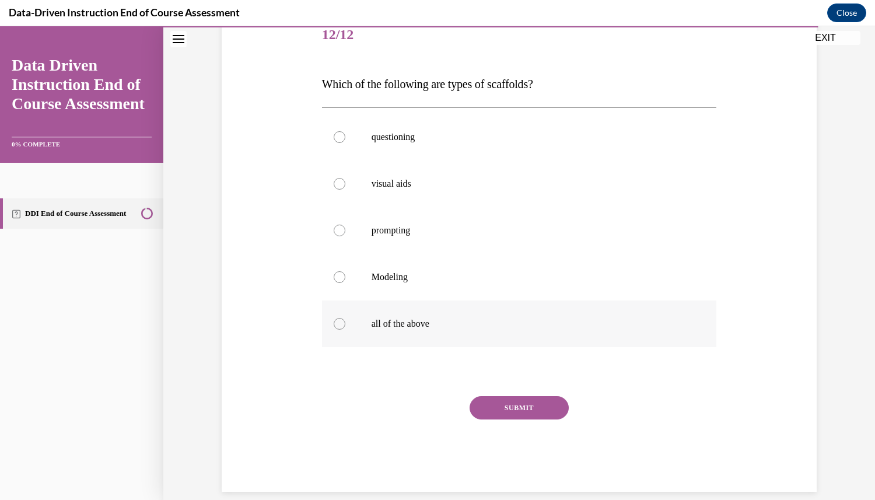
click at [328, 347] on label "all of the above" at bounding box center [519, 323] width 395 height 47
click at [334, 330] on input "all of the above" at bounding box center [340, 324] width 12 height 12
radio input "true"
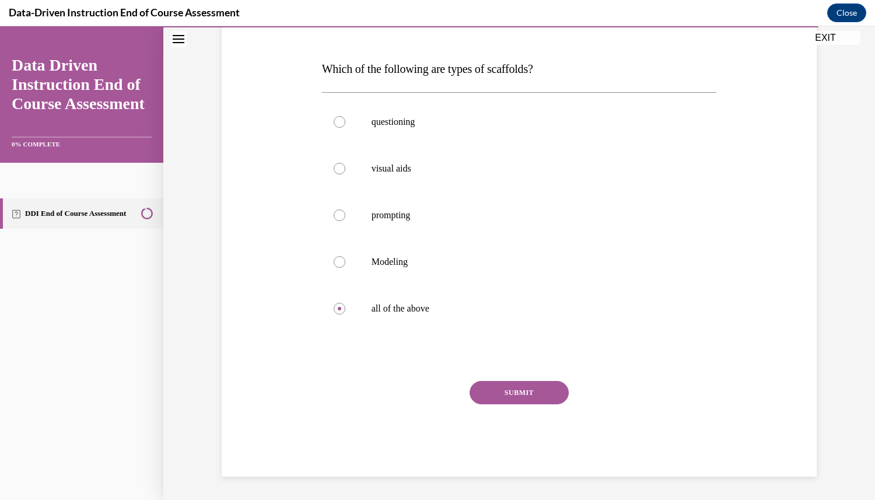
click at [507, 404] on button "SUBMIT" at bounding box center [519, 392] width 99 height 23
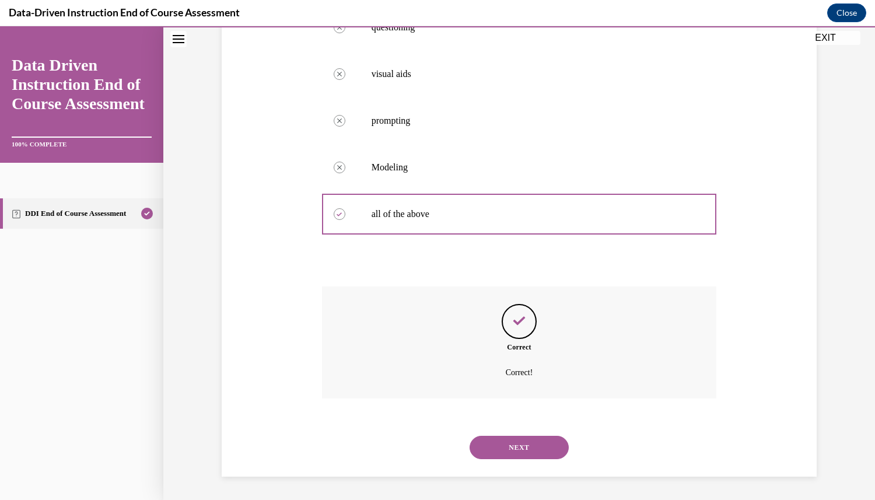
scroll to position [372, 0]
click at [507, 456] on button "NEXT" at bounding box center [519, 447] width 99 height 23
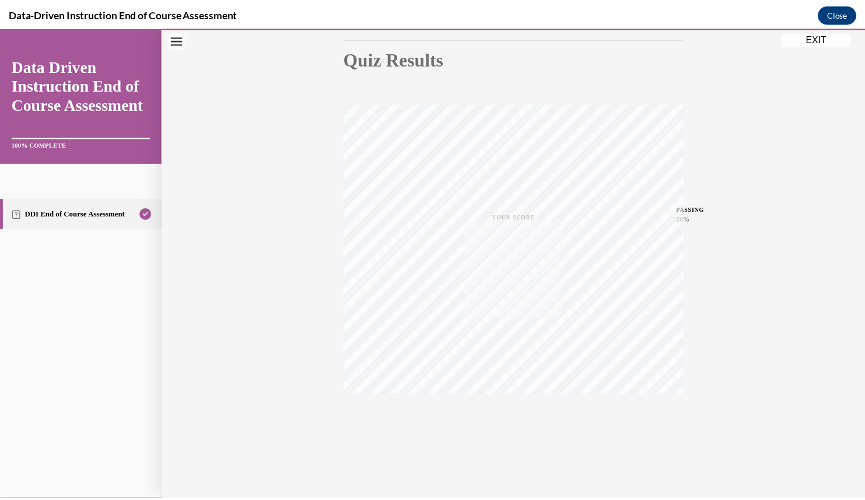
scroll to position [155, 0]
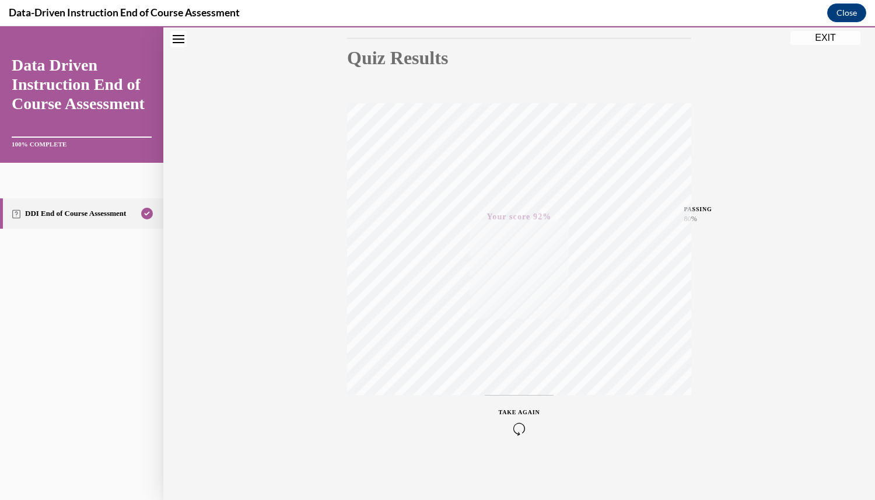
click at [824, 38] on button "EXIT" at bounding box center [825, 38] width 70 height 14
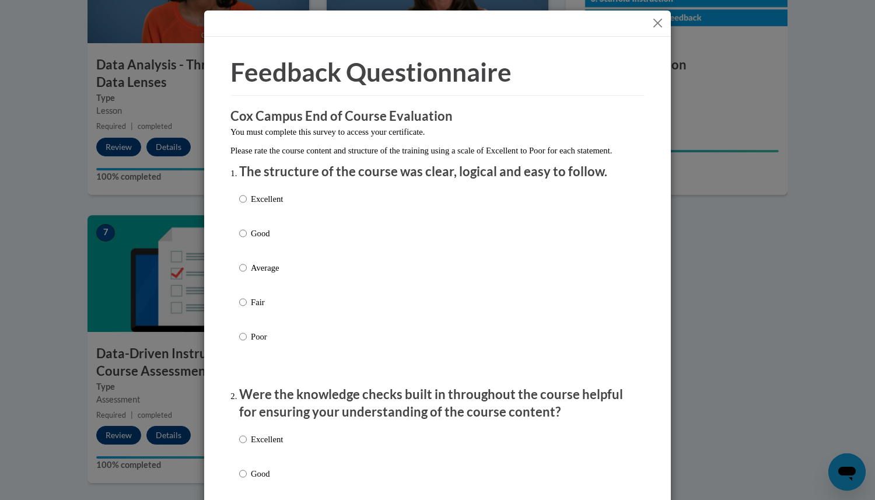
click at [656, 20] on button "Close" at bounding box center [657, 23] width 15 height 15
